Goal: Information Seeking & Learning: Learn about a topic

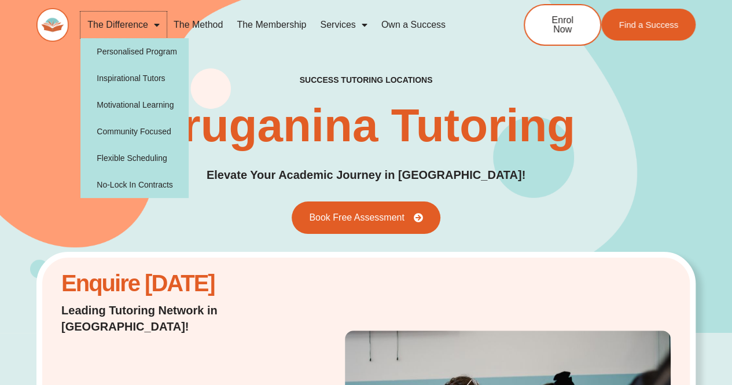
click at [157, 23] on span "Menu" at bounding box center [154, 24] width 12 height 21
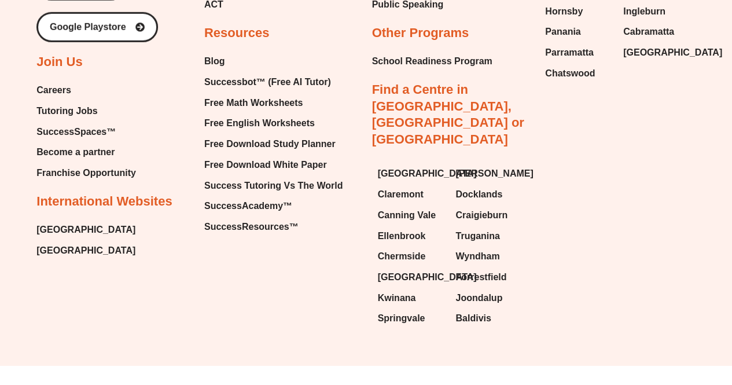
scroll to position [3908, 0]
